Goal: Task Accomplishment & Management: Manage account settings

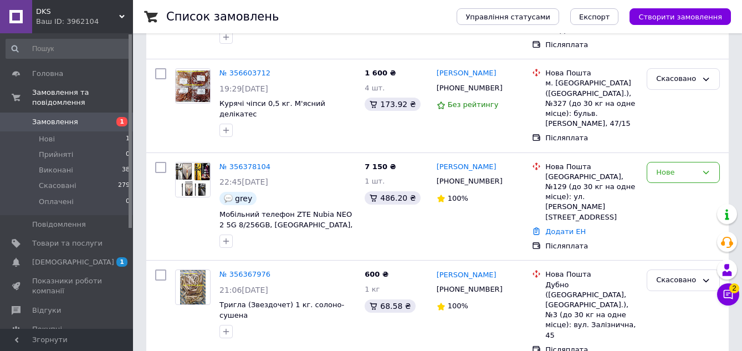
scroll to position [258, 0]
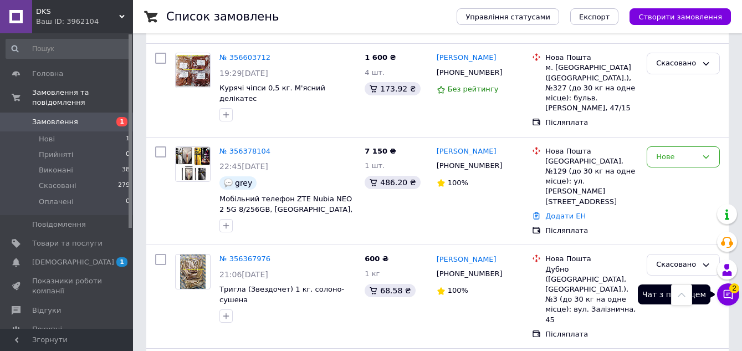
drag, startPoint x: 726, startPoint y: 294, endPoint x: 719, endPoint y: 302, distance: 10.2
click at [728, 294] on icon at bounding box center [728, 294] width 9 height 9
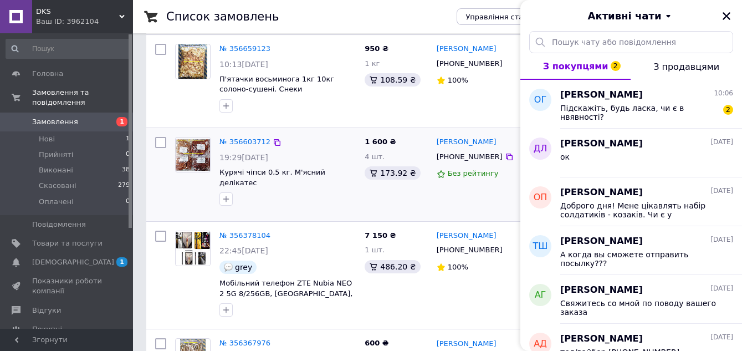
scroll to position [119, 0]
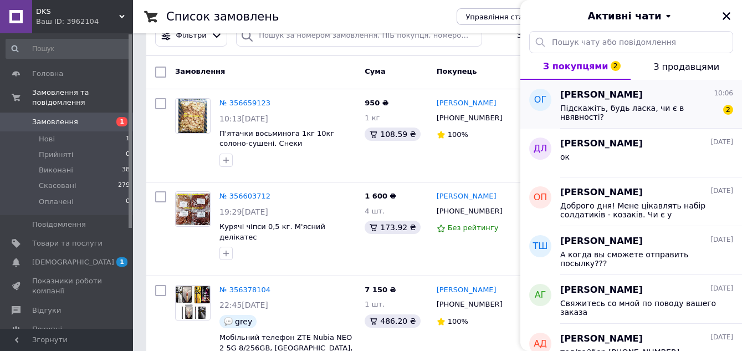
click at [623, 95] on span "[PERSON_NAME]" at bounding box center [601, 95] width 83 height 13
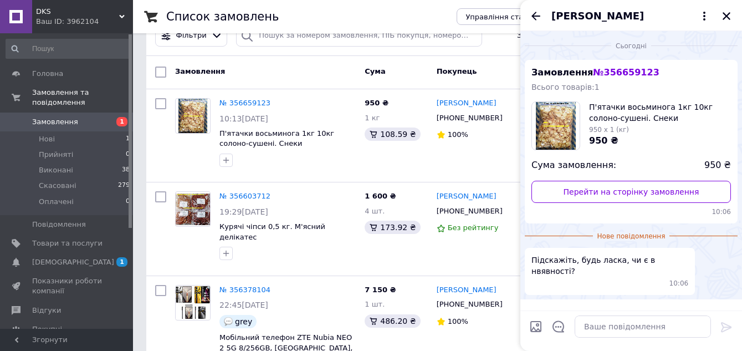
scroll to position [18, 0]
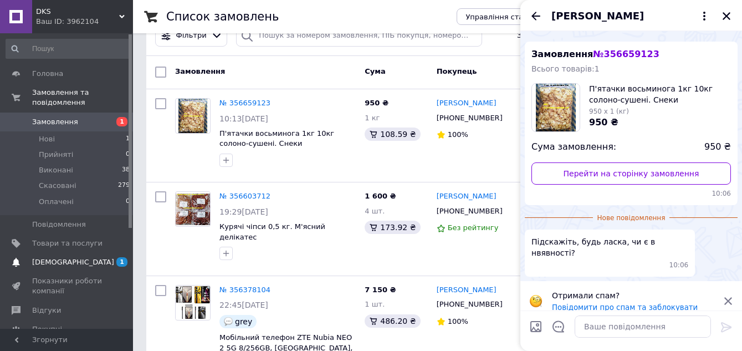
click at [63, 257] on span "[DEMOGRAPHIC_DATA]" at bounding box center [73, 262] width 82 height 10
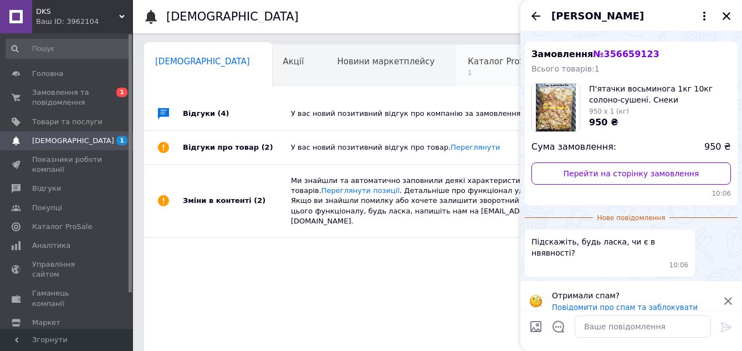
click at [468, 65] on span "Каталог ProSale" at bounding box center [502, 62] width 69 height 10
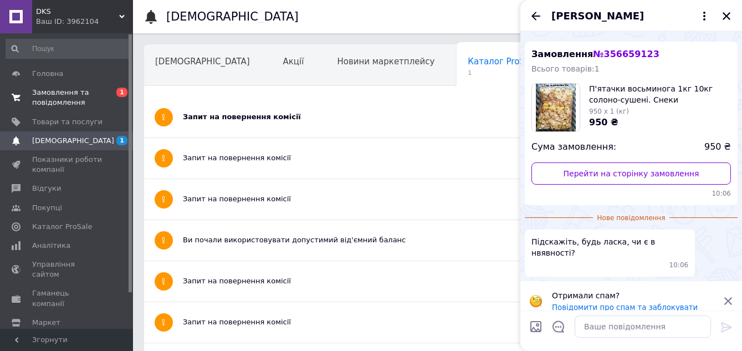
click at [69, 99] on span "Замовлення та повідомлення" at bounding box center [67, 98] width 70 height 20
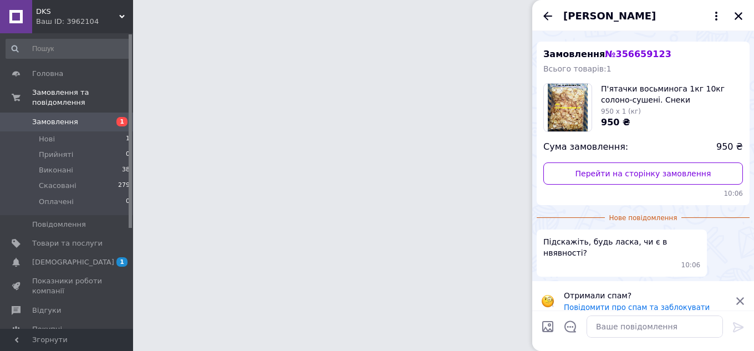
click at [73, 117] on span "Замовлення" at bounding box center [67, 122] width 70 height 10
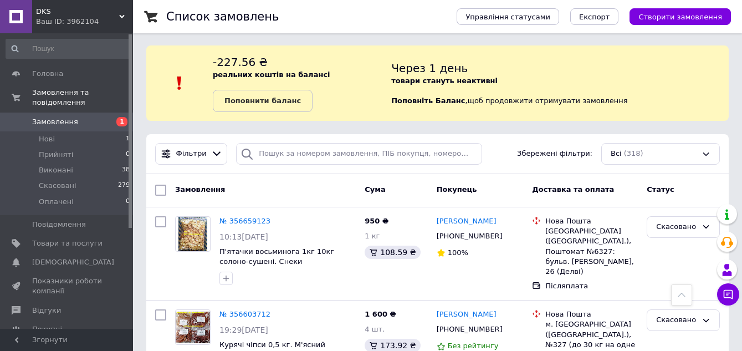
scroll to position [227, 0]
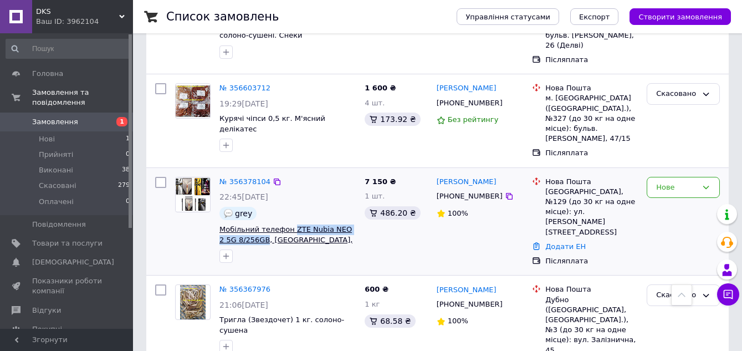
drag, startPoint x: 288, startPoint y: 213, endPoint x: 247, endPoint y: 226, distance: 43.5
